Goal: Task Accomplishment & Management: Complete application form

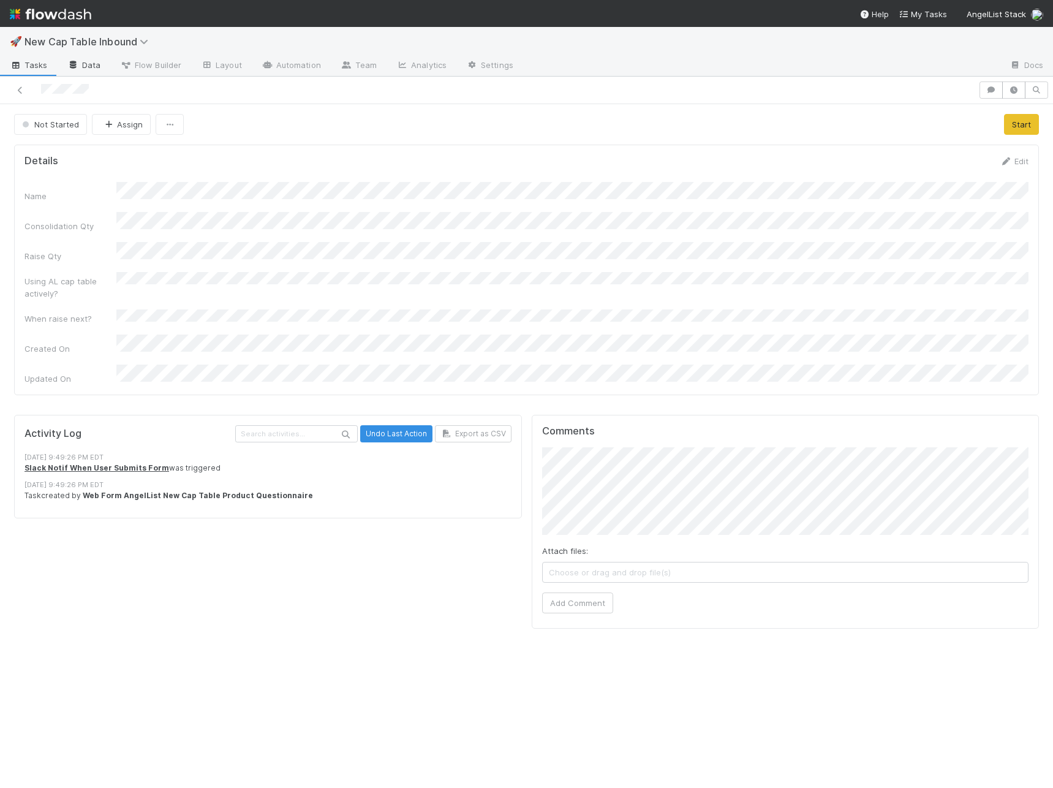
click at [102, 62] on link "Data" at bounding box center [84, 66] width 53 height 20
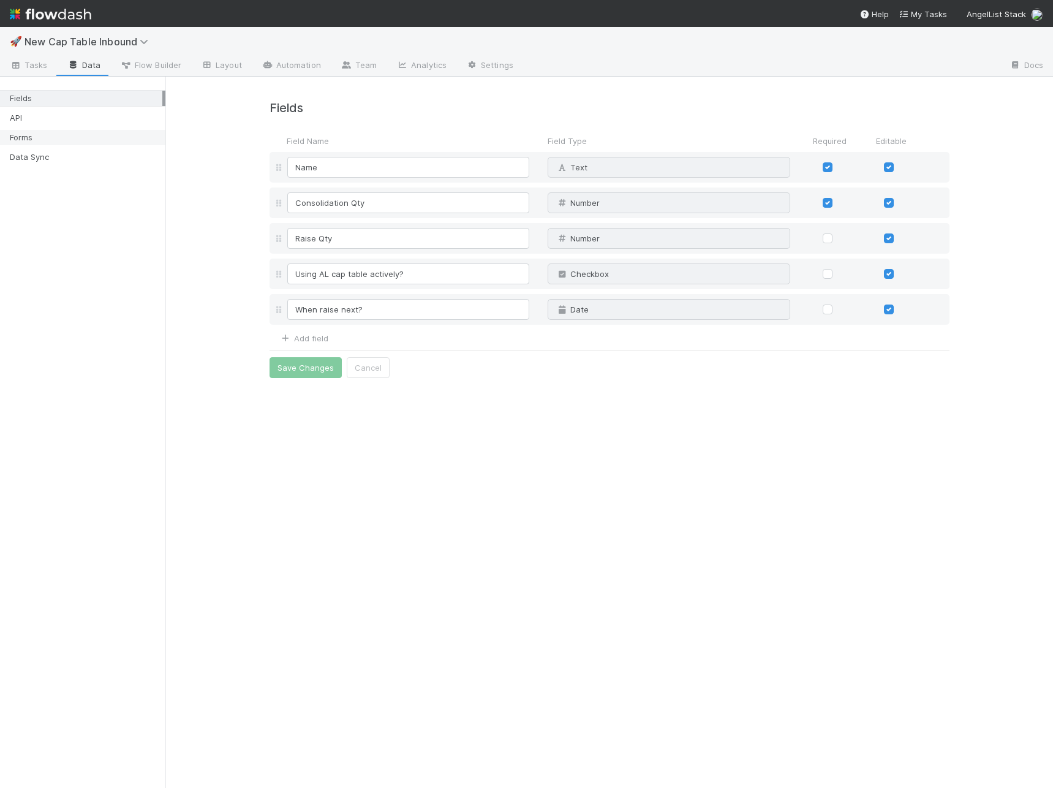
click at [63, 132] on div "Forms" at bounding box center [86, 137] width 152 height 15
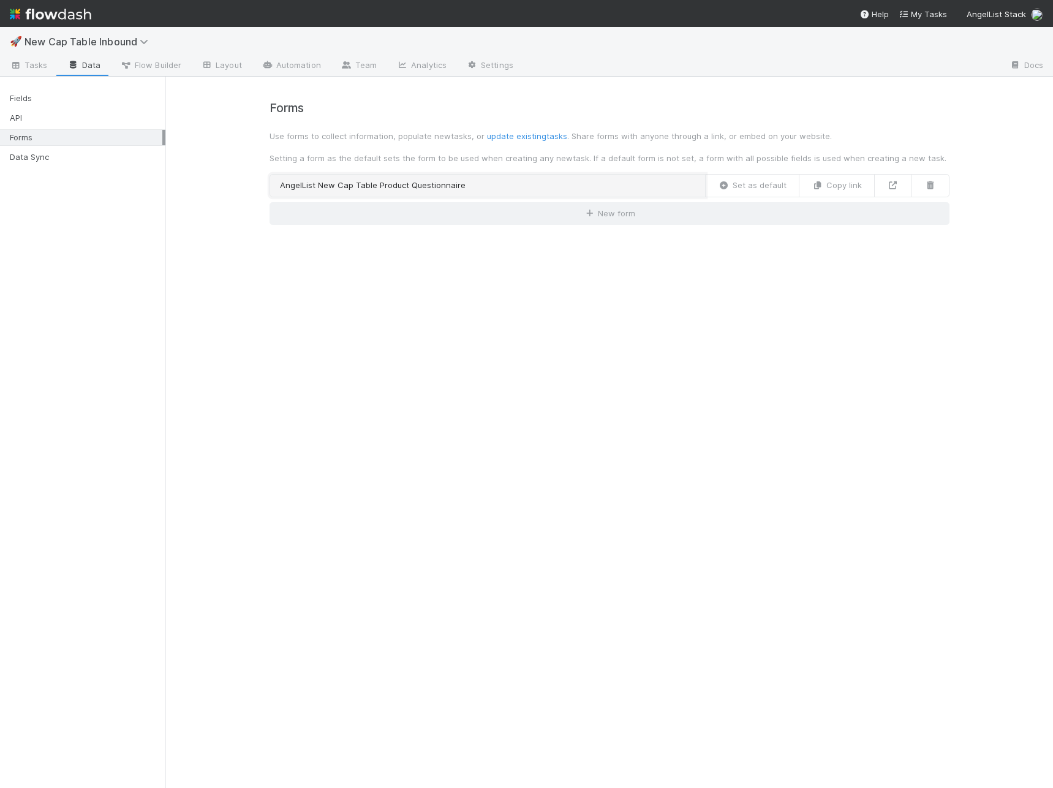
click at [454, 176] on link "AngelList New Cap Table Product Questionnaire" at bounding box center [487, 185] width 436 height 23
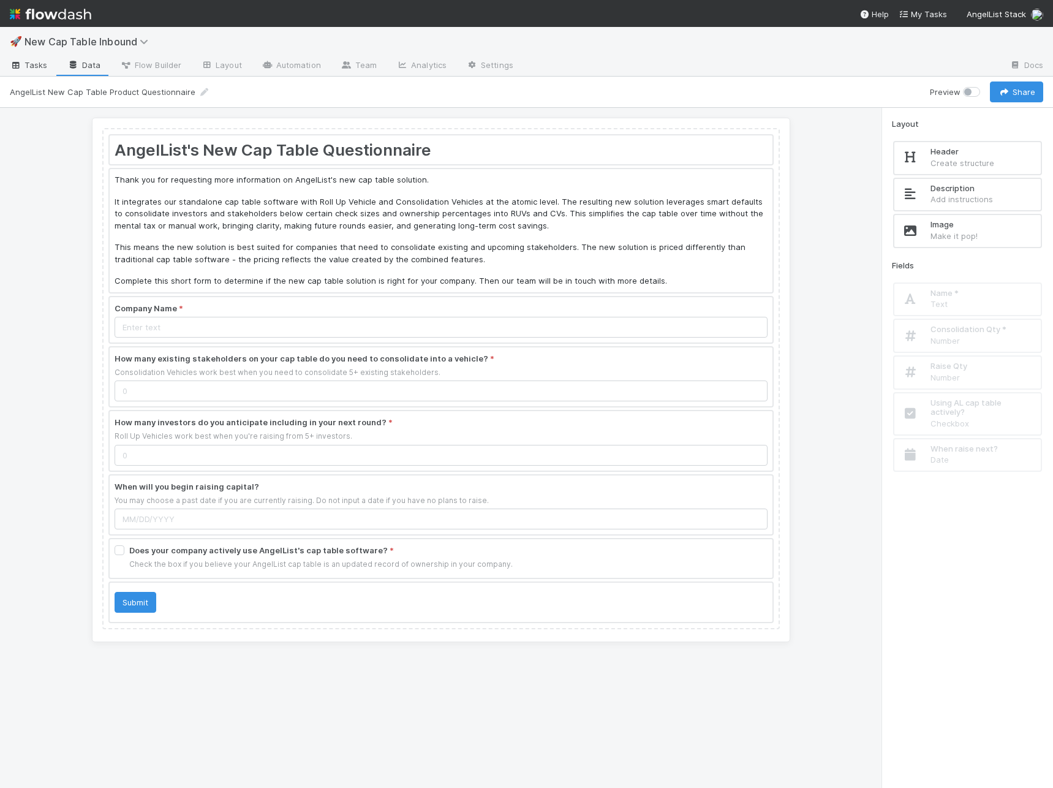
click at [39, 66] on span "Tasks" at bounding box center [29, 65] width 38 height 12
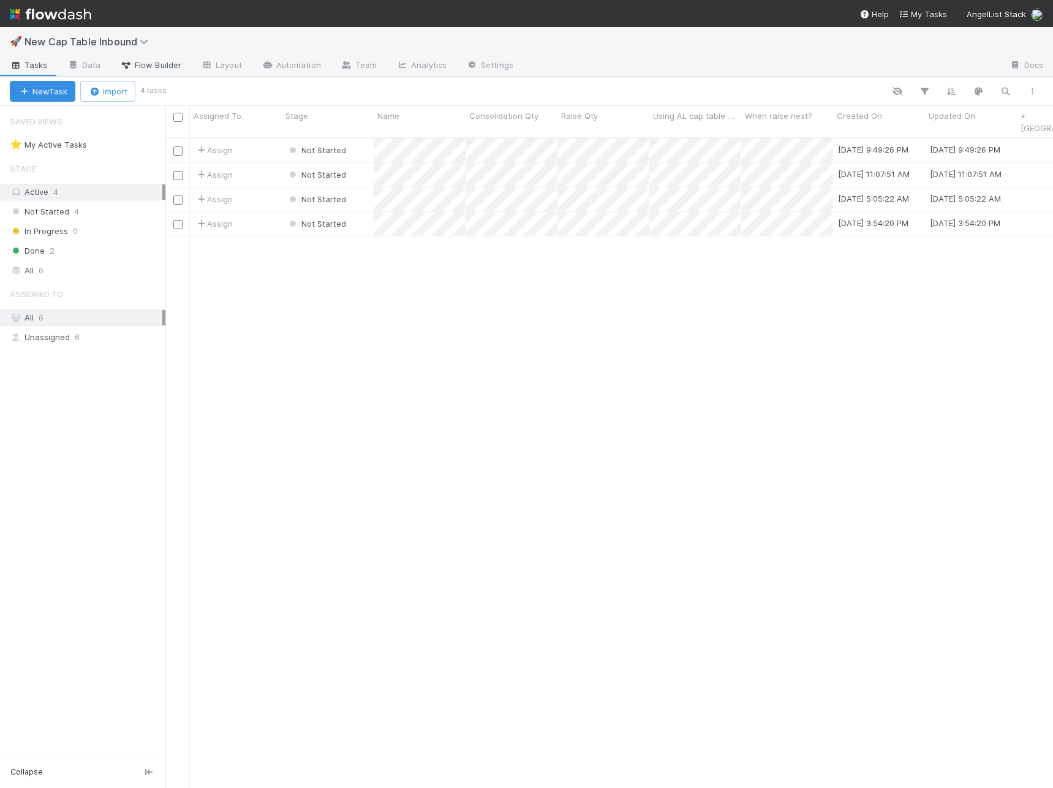
scroll to position [660, 887]
click at [88, 63] on link "Data" at bounding box center [84, 66] width 53 height 20
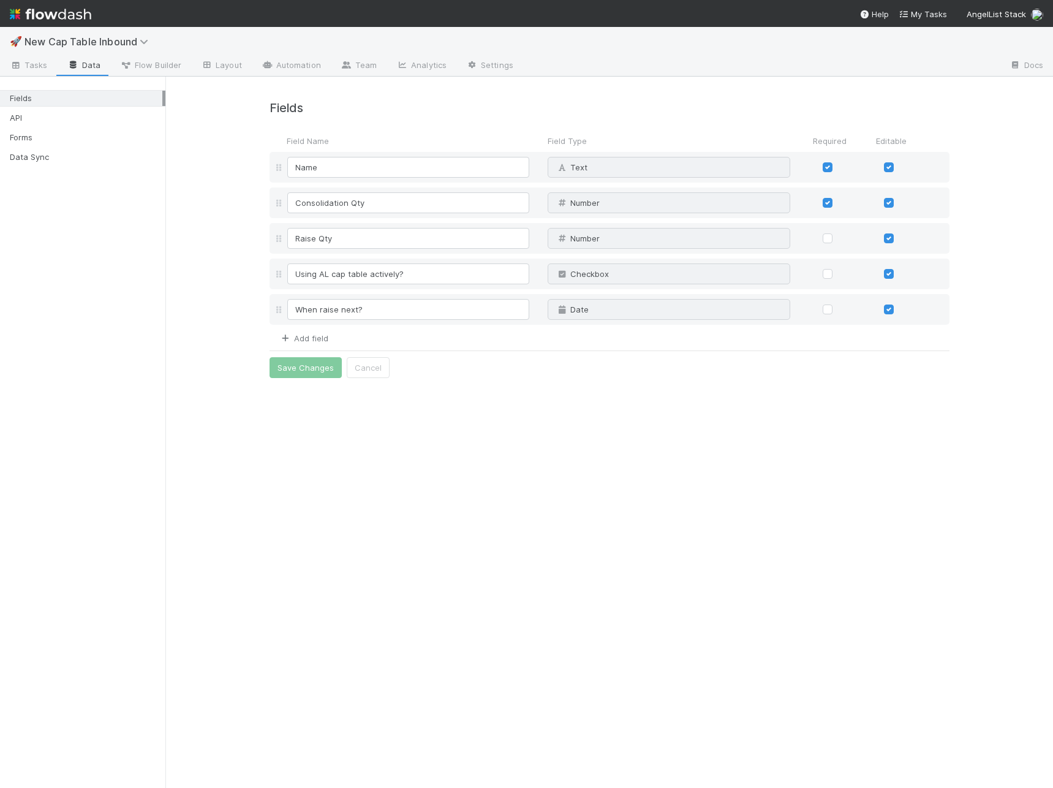
click at [314, 339] on link "Add field" at bounding box center [303, 338] width 49 height 10
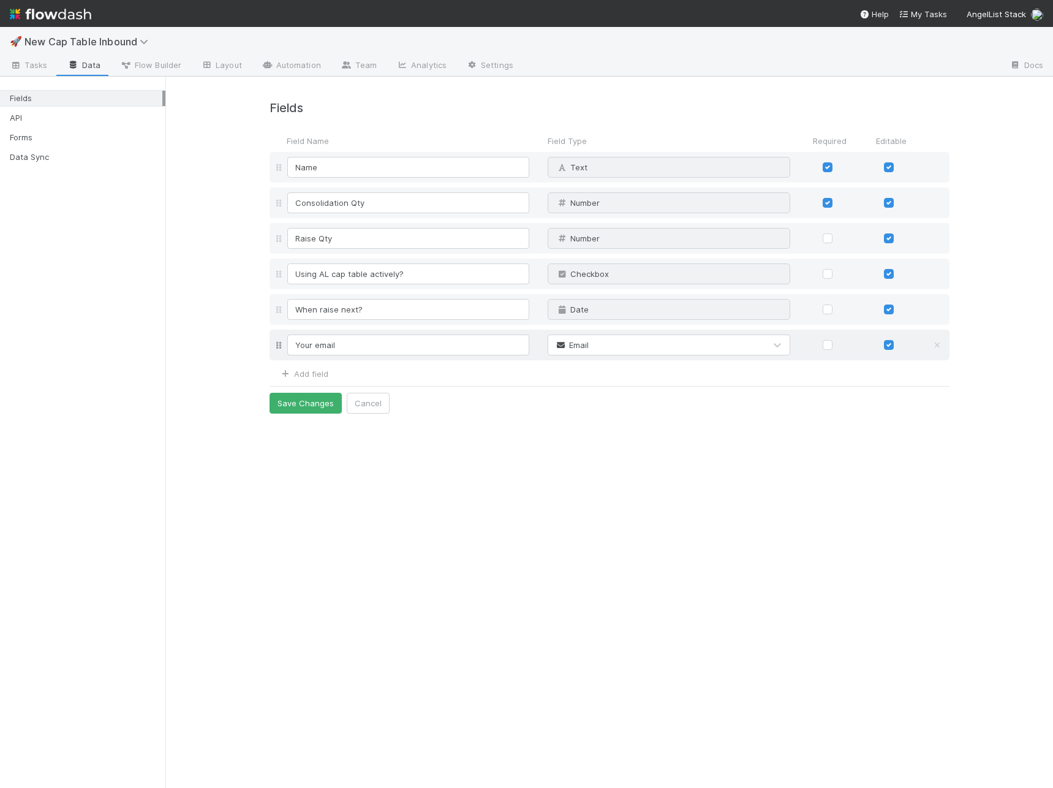
type input "Your email"
click at [837, 339] on label at bounding box center [837, 339] width 0 height 0
click at [818, 345] on input "checkbox" at bounding box center [813, 344] width 10 height 11
checkbox input "true"
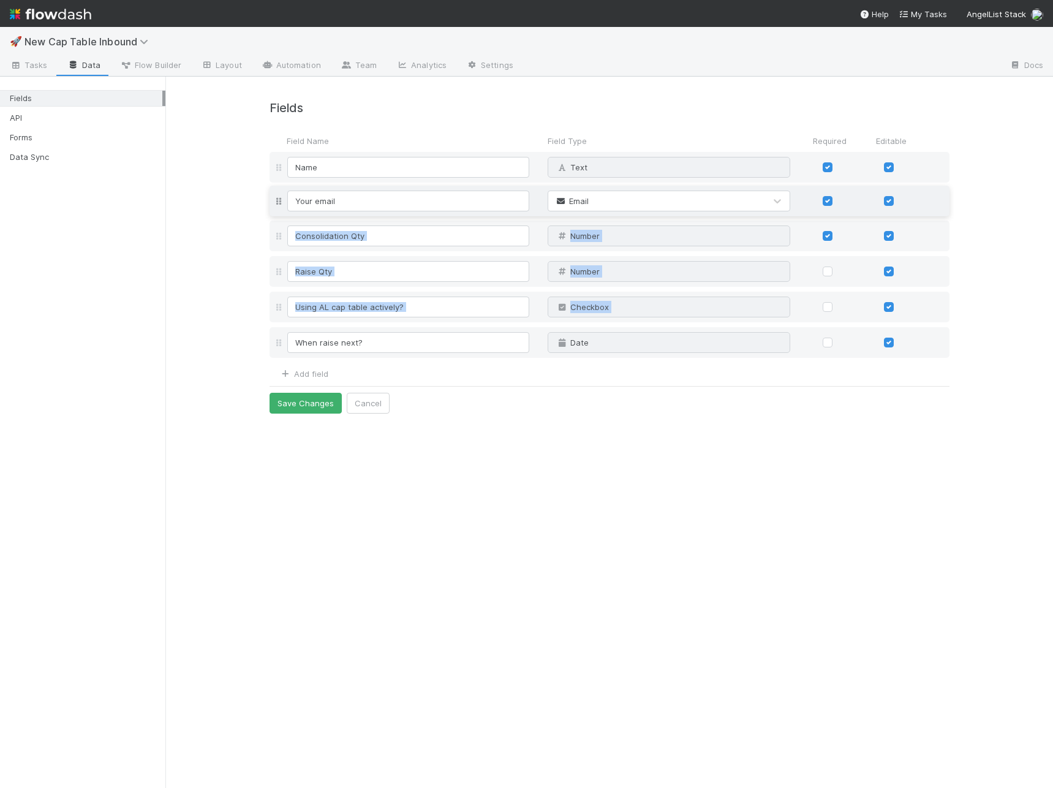
drag, startPoint x: 279, startPoint y: 345, endPoint x: 281, endPoint y: 201, distance: 144.5
click at [281, 201] on div "Name Text Why can't I edit type? Consolidation Qty Number Why can't I edit type…" at bounding box center [609, 256] width 680 height 208
click at [313, 410] on button "Save Changes" at bounding box center [305, 403] width 72 height 21
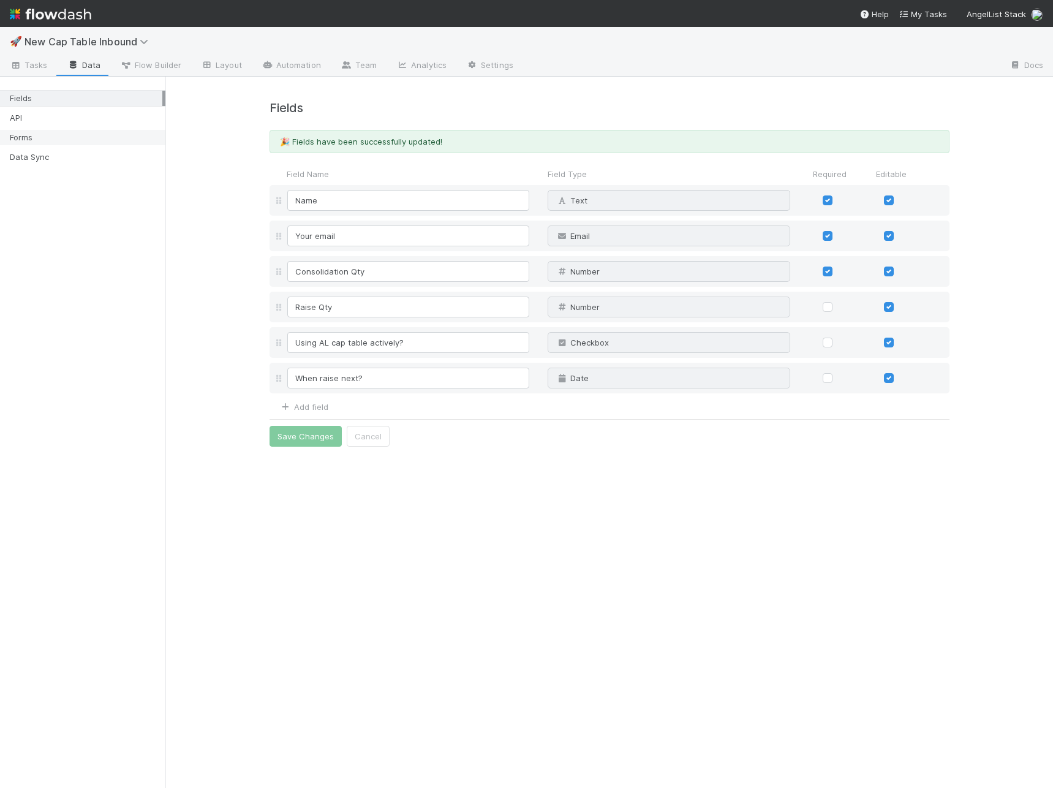
click at [59, 140] on div "Forms" at bounding box center [86, 137] width 152 height 15
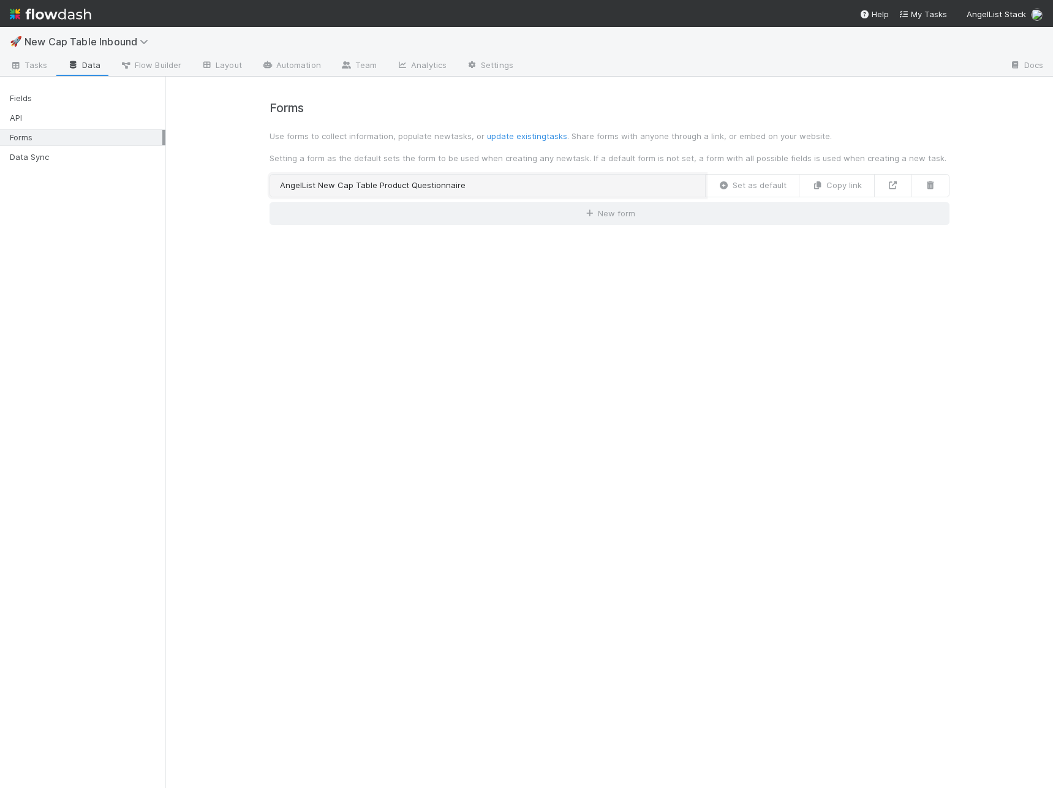
click at [530, 189] on link "AngelList New Cap Table Product Questionnaire" at bounding box center [487, 185] width 436 height 23
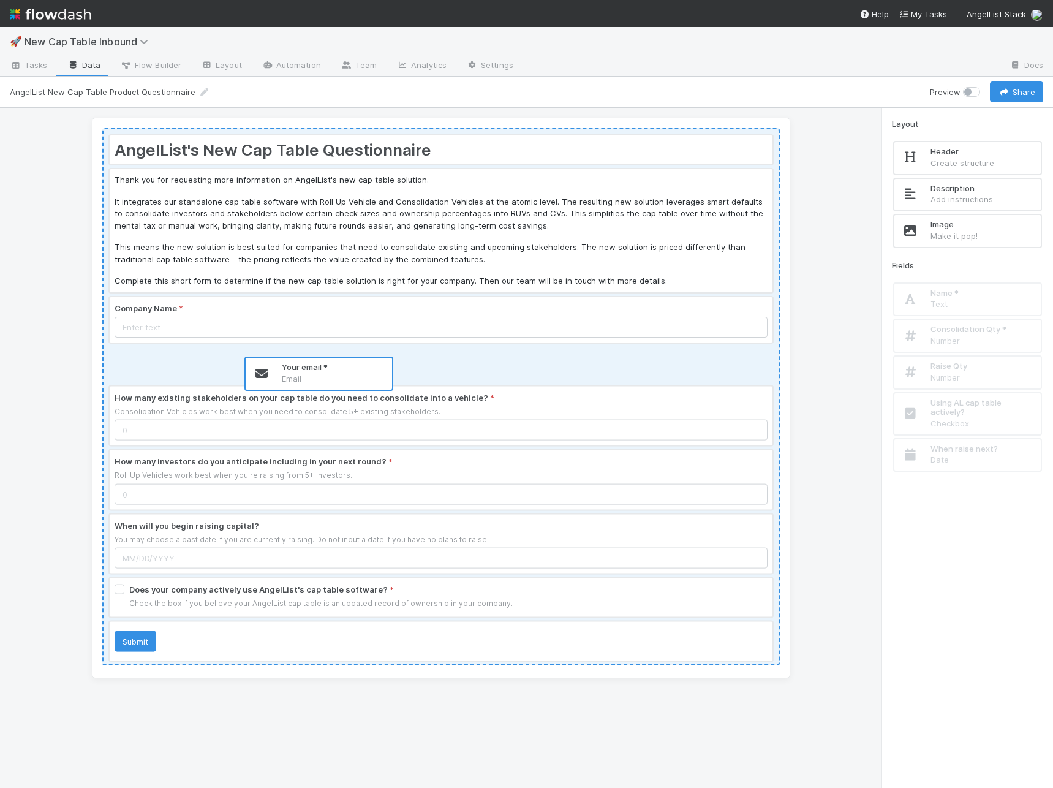
drag, startPoint x: 949, startPoint y: 334, endPoint x: 295, endPoint y: 372, distance: 655.2
click at [295, 372] on div "AngelList's New Cap Table Questionnaire Thank you for requesting more informati…" at bounding box center [526, 448] width 1053 height 680
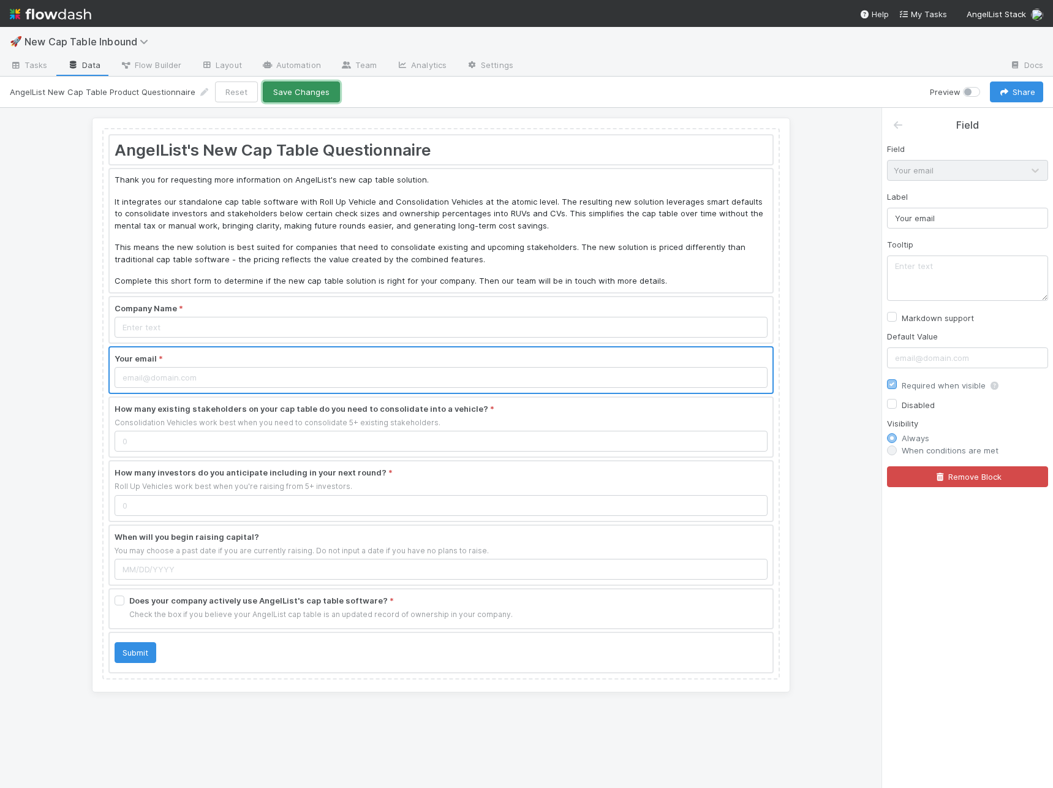
click at [295, 96] on button "Save Changes" at bounding box center [301, 91] width 77 height 21
click at [1023, 94] on button "Share" at bounding box center [1016, 91] width 53 height 21
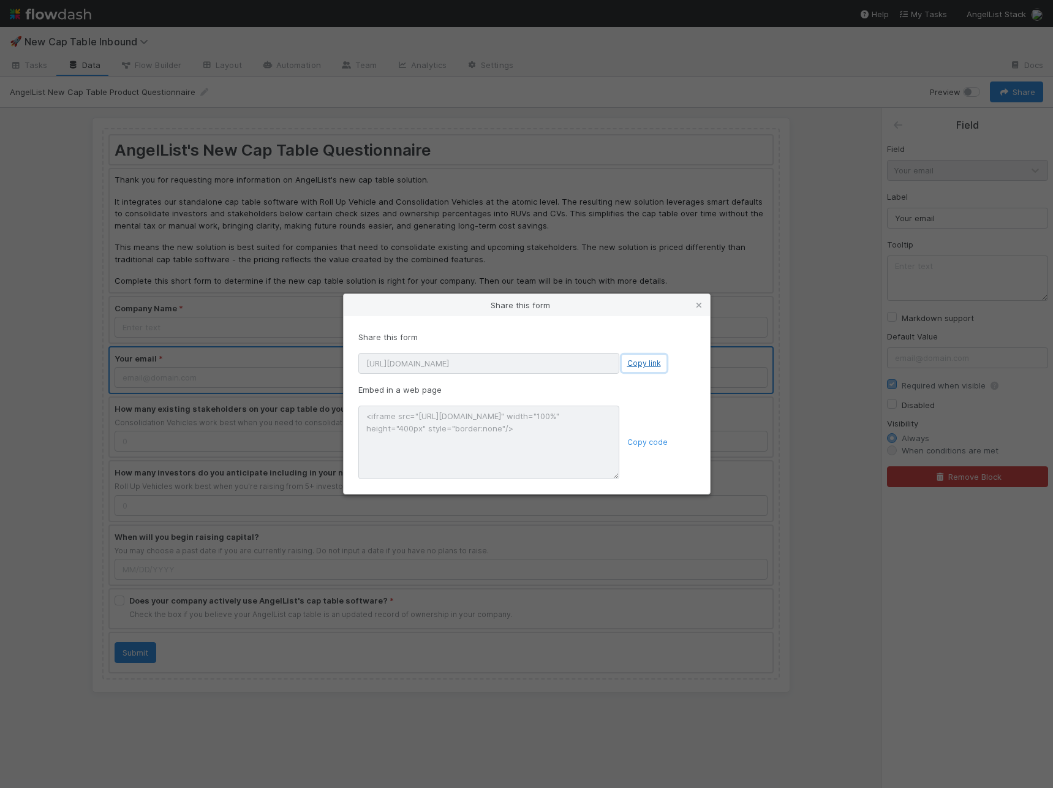
click at [646, 369] on button "Copy link" at bounding box center [644, 363] width 45 height 17
